Goal: Task Accomplishment & Management: Manage account settings

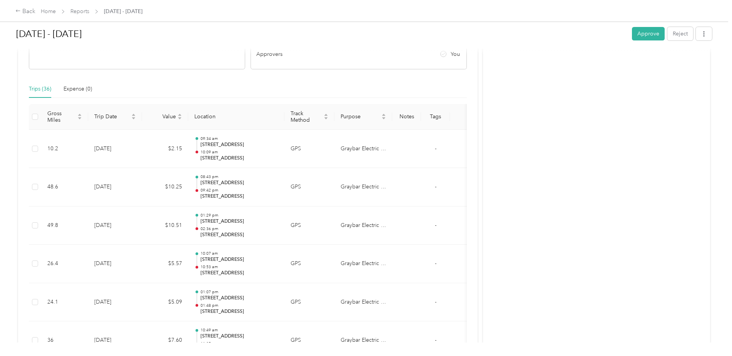
scroll to position [154, 0]
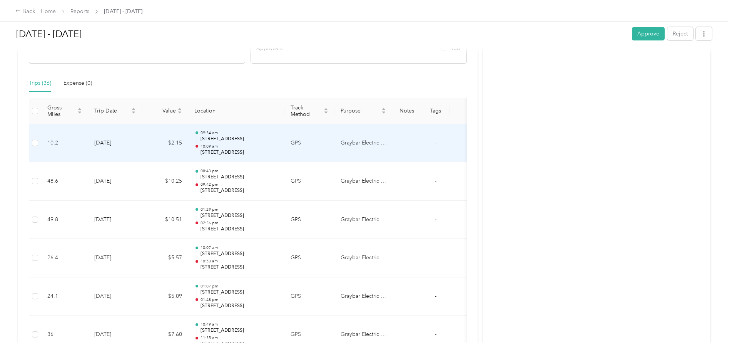
click at [225, 145] on p "10:09 am" at bounding box center [240, 146] width 78 height 5
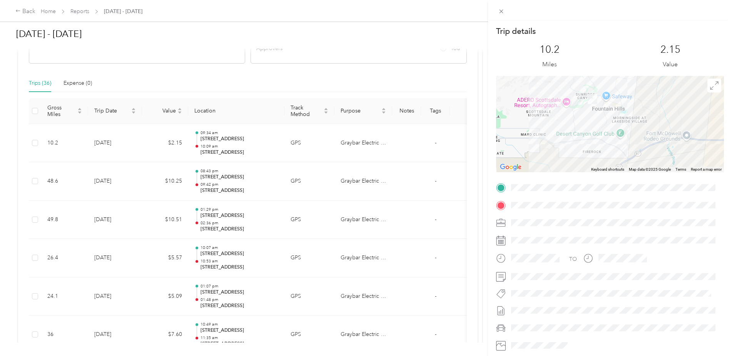
scroll to position [4, 0]
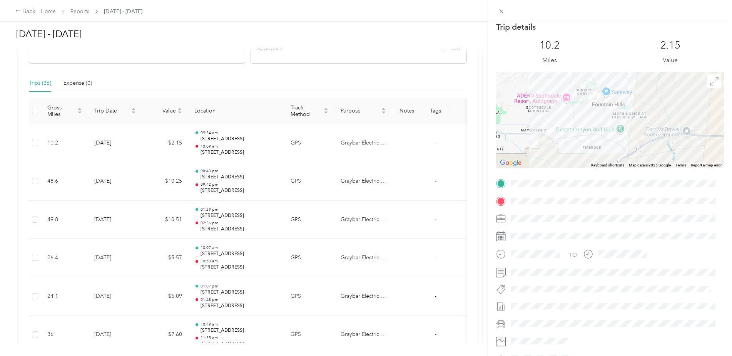
drag, startPoint x: 478, startPoint y: 147, endPoint x: 475, endPoint y: 161, distance: 14.6
click at [475, 161] on div "Trip details This trip cannot be edited because it is either under review, appr…" at bounding box center [366, 178] width 732 height 356
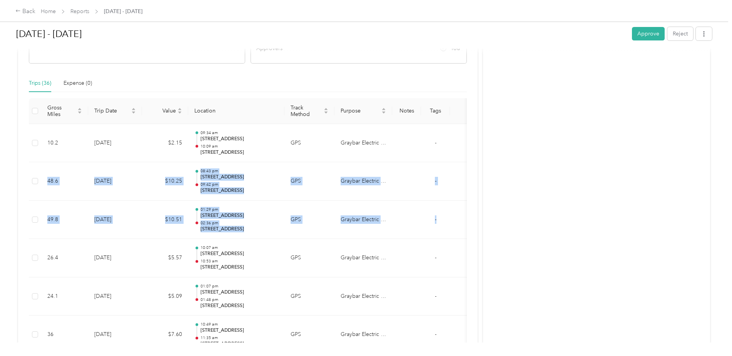
drag, startPoint x: 478, startPoint y: 157, endPoint x: 472, endPoint y: 207, distance: 51.1
drag, startPoint x: 472, startPoint y: 207, endPoint x: 472, endPoint y: 191, distance: 17.0
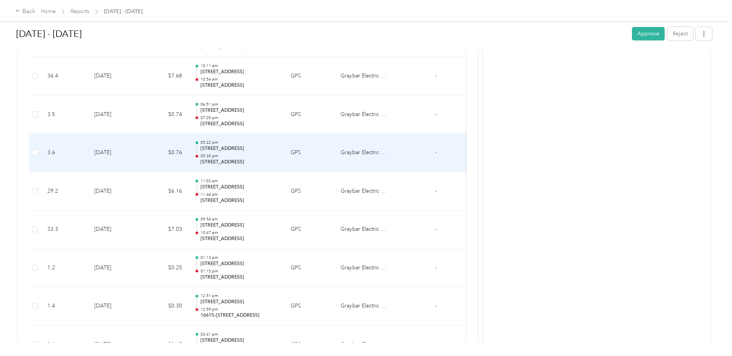
scroll to position [885, 0]
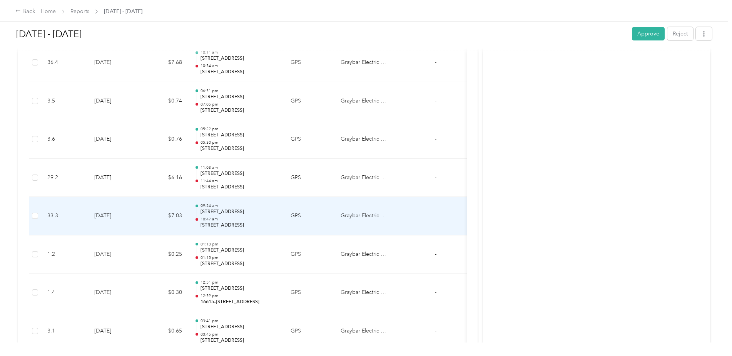
click at [231, 215] on p "[STREET_ADDRESS]" at bounding box center [240, 211] width 78 height 7
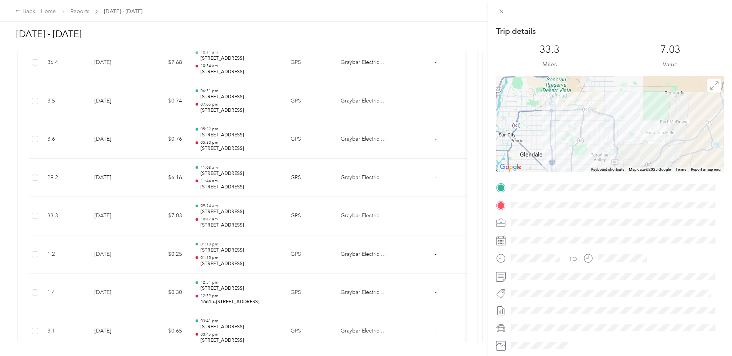
click at [247, 141] on div "Trip details This trip cannot be edited because it is either under review, appr…" at bounding box center [366, 178] width 732 height 356
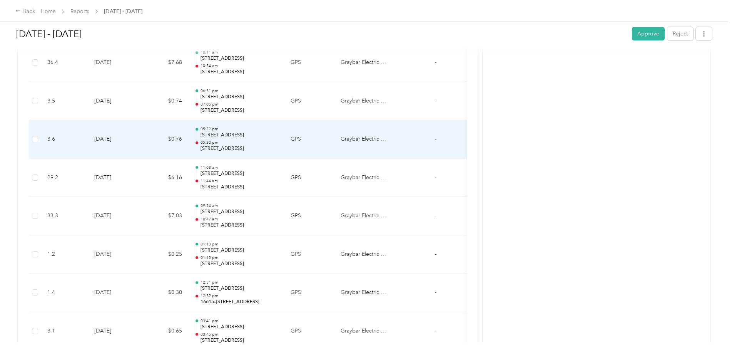
click at [245, 142] on p "05:30 pm" at bounding box center [240, 142] width 78 height 5
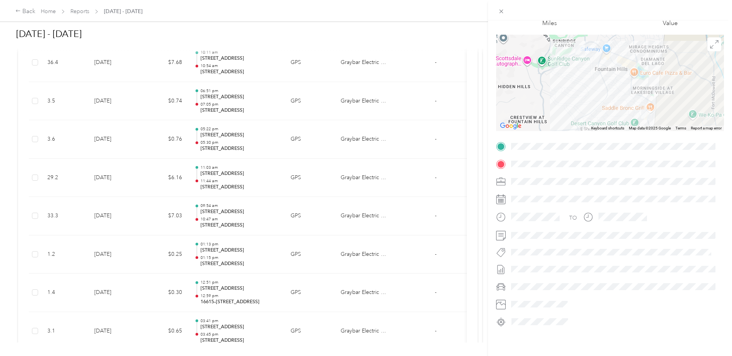
scroll to position [0, 0]
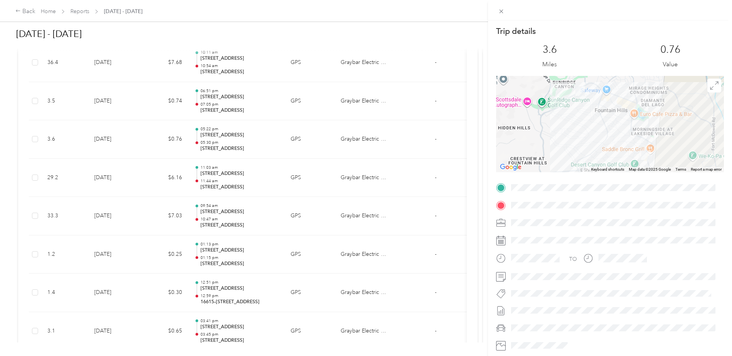
click at [477, 117] on div "Trip details This trip cannot be edited because it is either under review, appr…" at bounding box center [366, 178] width 732 height 356
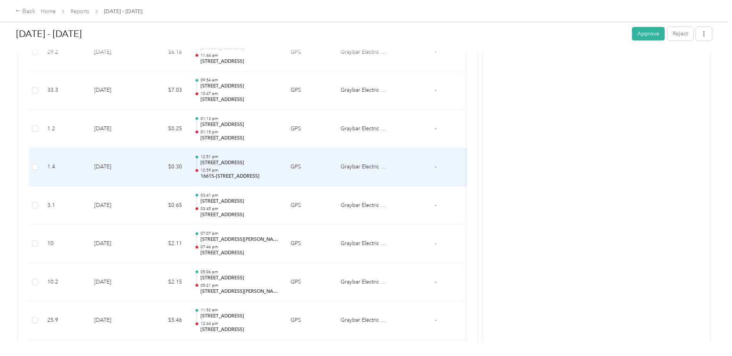
scroll to position [1039, 0]
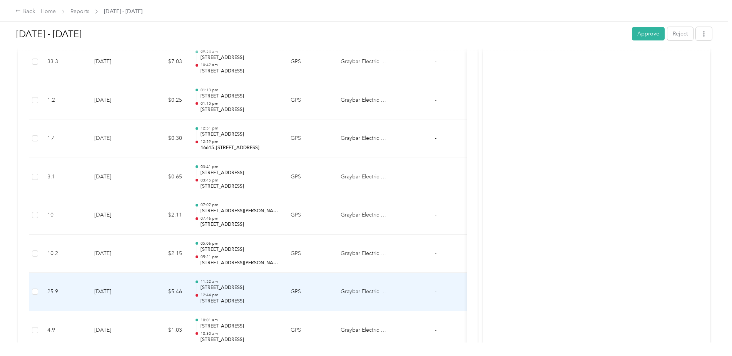
click at [243, 290] on p "[STREET_ADDRESS]" at bounding box center [240, 287] width 78 height 7
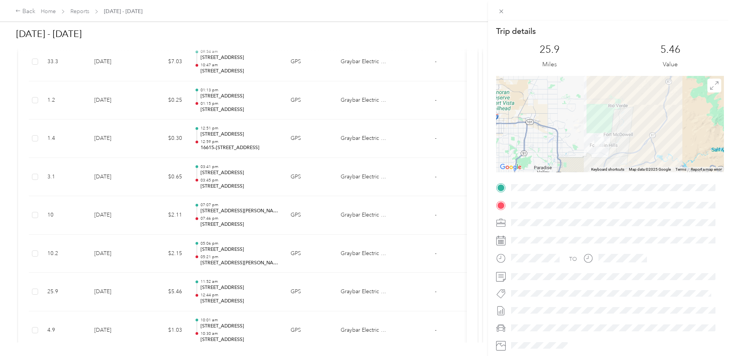
click at [241, 171] on div "Trip details This trip cannot be edited because it is either under review, appr…" at bounding box center [366, 178] width 732 height 356
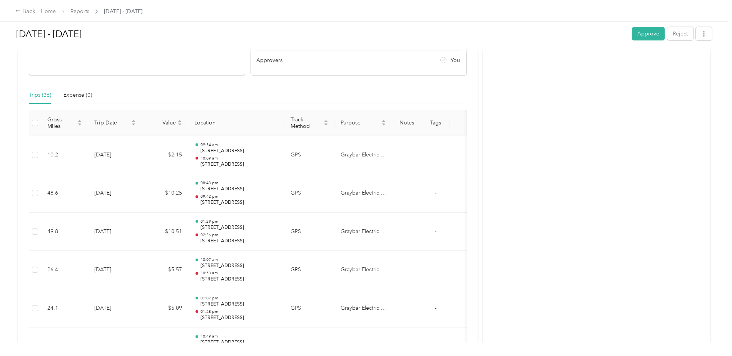
scroll to position [0, 0]
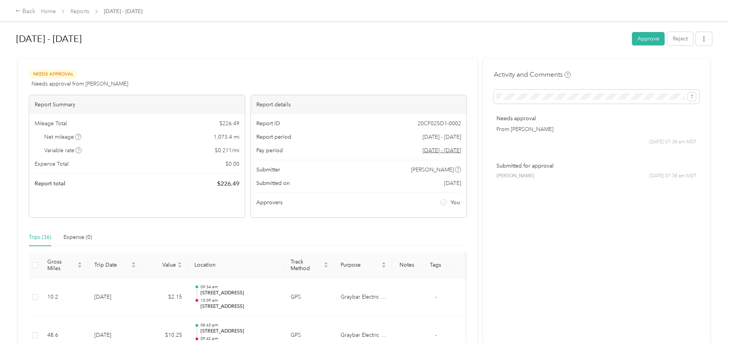
click at [61, 137] on span "Net mileage" at bounding box center [62, 137] width 37 height 8
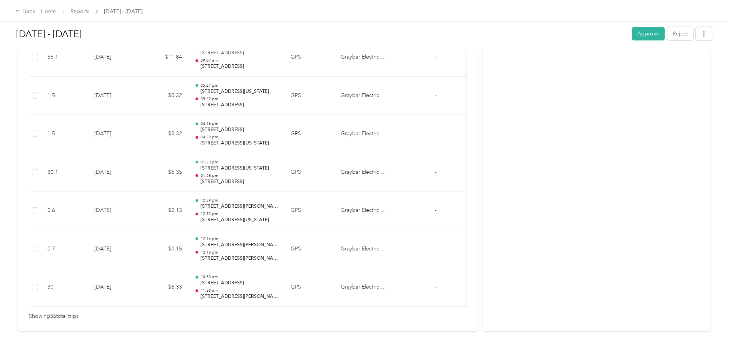
scroll to position [1378, 0]
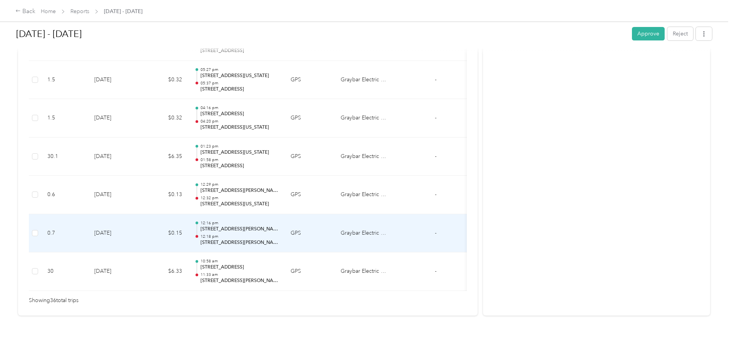
click at [277, 234] on p "12:18 pm" at bounding box center [240, 236] width 78 height 5
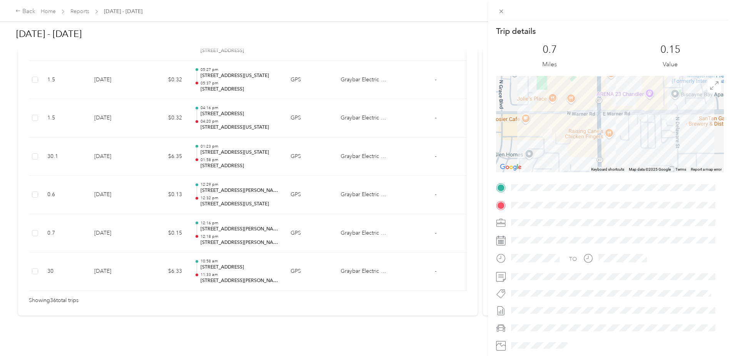
click at [476, 157] on div "Trip details This trip cannot be edited because it is either under review, appr…" at bounding box center [366, 178] width 732 height 356
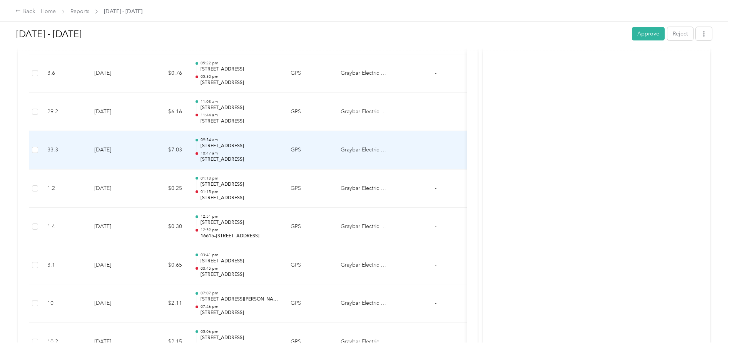
scroll to position [962, 0]
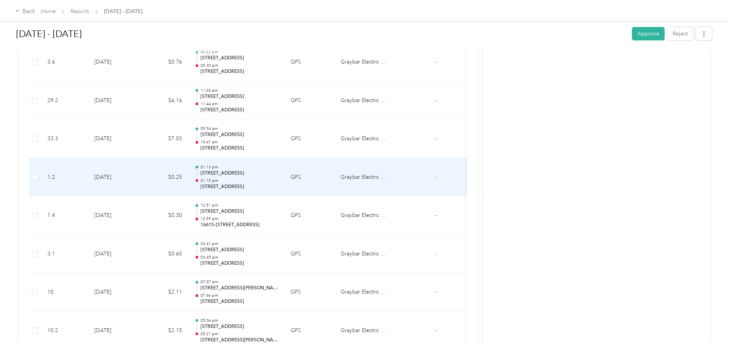
click at [271, 191] on td "01:13 pm [STREET_ADDRESS] 01:15 pm [STREET_ADDRESS]" at bounding box center [236, 177] width 96 height 38
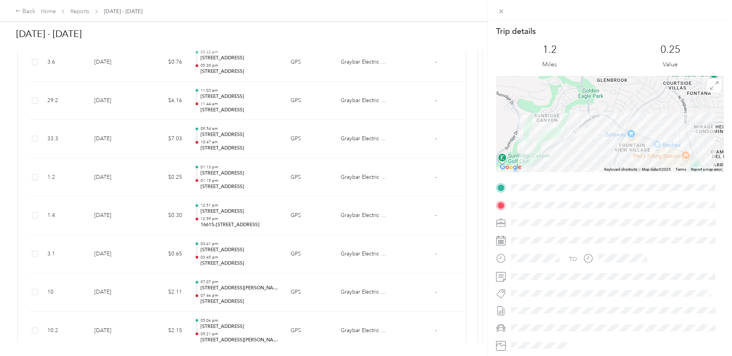
click at [468, 211] on div "Trip details This trip cannot be edited because it is either under review, appr…" at bounding box center [366, 178] width 732 height 356
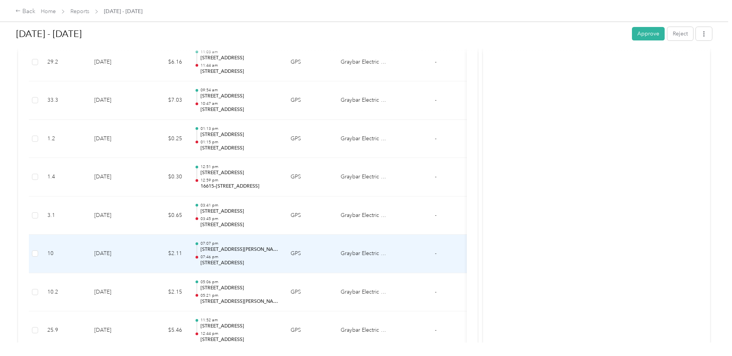
scroll to position [1039, 0]
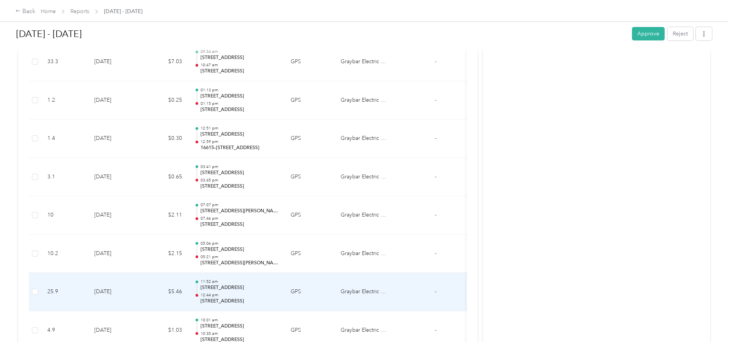
click at [239, 294] on p "12:44 pm" at bounding box center [240, 294] width 78 height 5
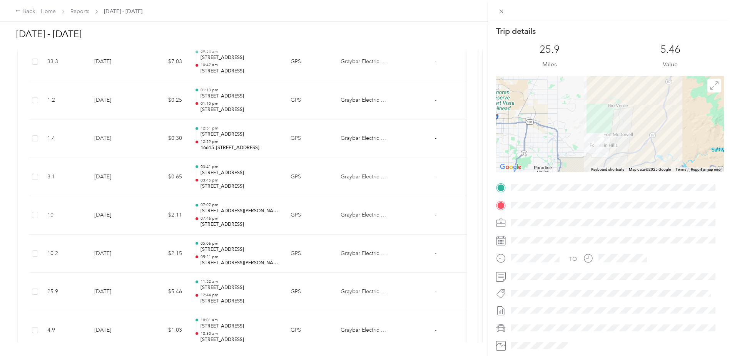
click at [144, 259] on div "Trip details This trip cannot be edited because it is either under review, appr…" at bounding box center [366, 178] width 732 height 356
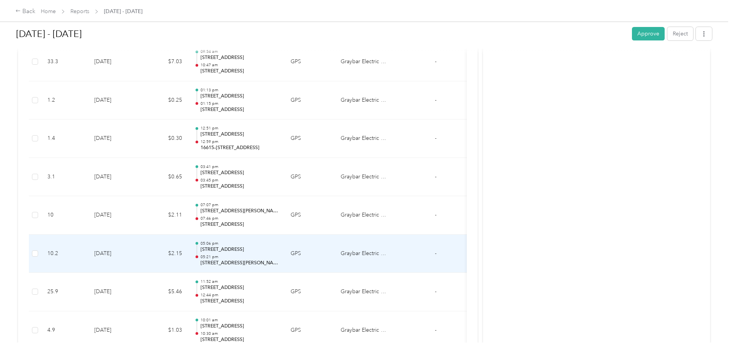
click at [253, 250] on p "[STREET_ADDRESS]" at bounding box center [240, 249] width 78 height 7
